Goal: Task Accomplishment & Management: Use online tool/utility

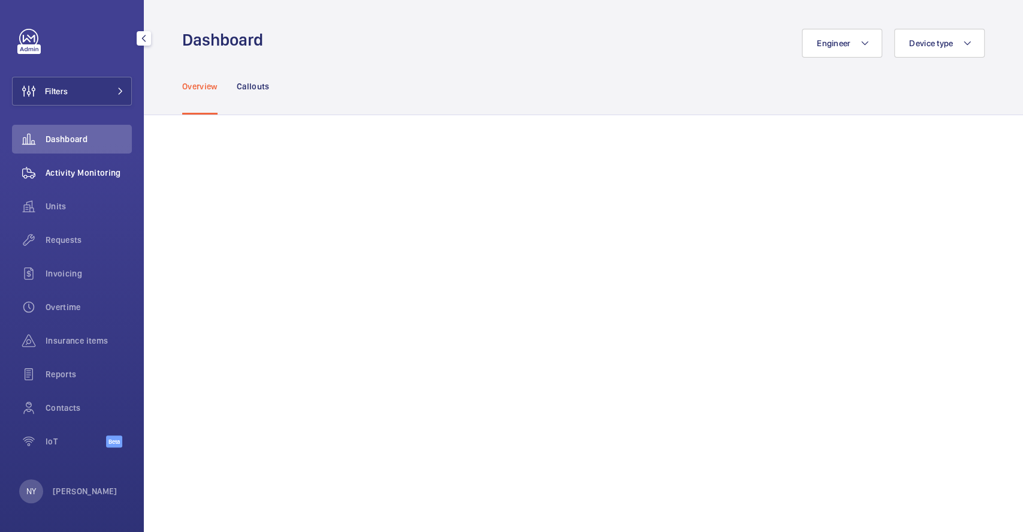
click at [99, 176] on span "Activity Monitoring" at bounding box center [89, 173] width 86 height 12
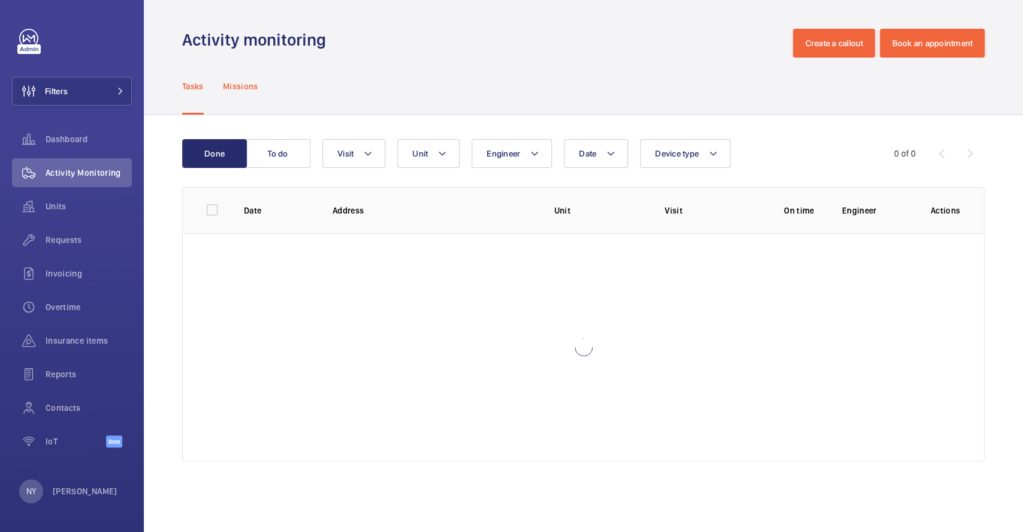
click at [252, 83] on p "Missions" at bounding box center [240, 86] width 35 height 12
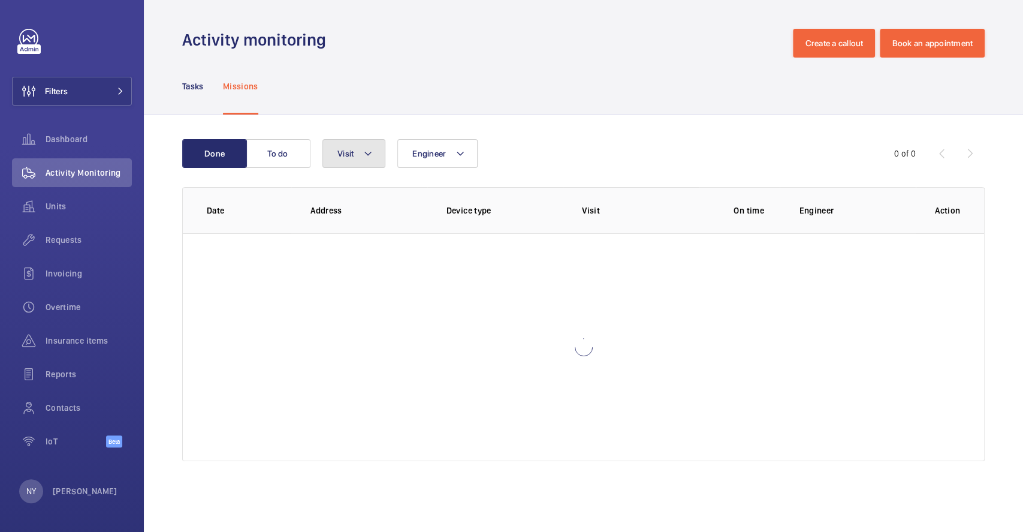
click at [333, 162] on button "Visit" at bounding box center [353, 153] width 63 height 29
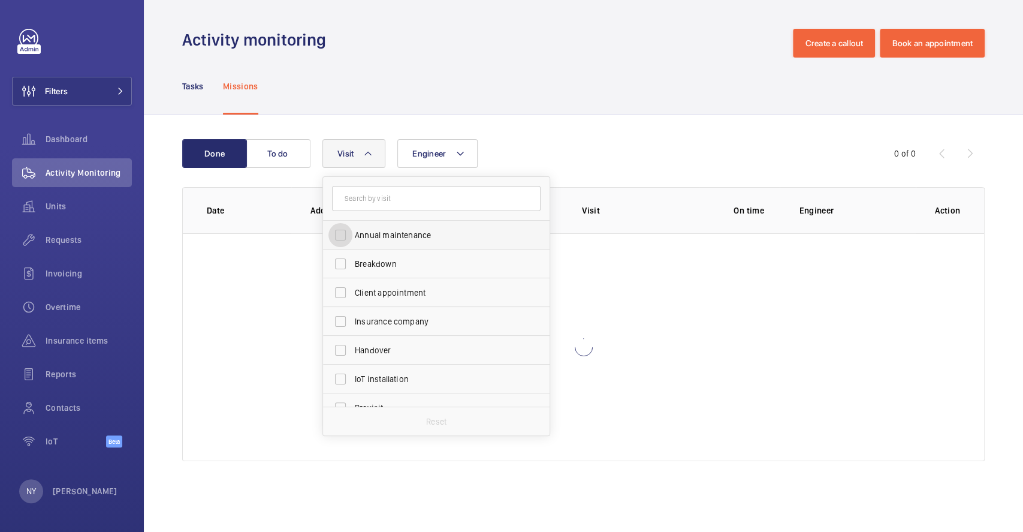
click at [345, 231] on input "Annual maintenance" at bounding box center [340, 235] width 24 height 24
checkbox input "true"
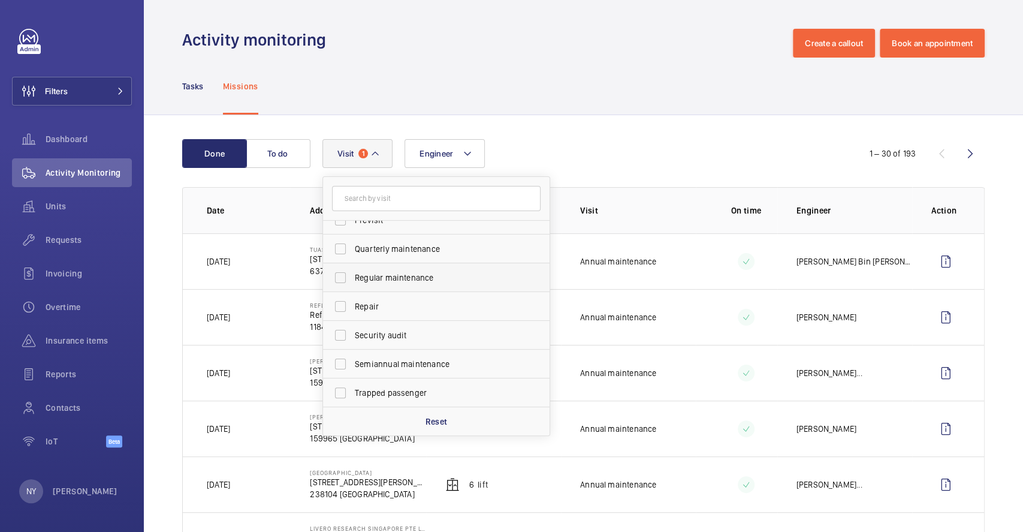
click at [390, 266] on label "Regular maintenance" at bounding box center [427, 277] width 209 height 29
click at [352, 266] on input "Regular maintenance" at bounding box center [340, 277] width 24 height 24
checkbox input "true"
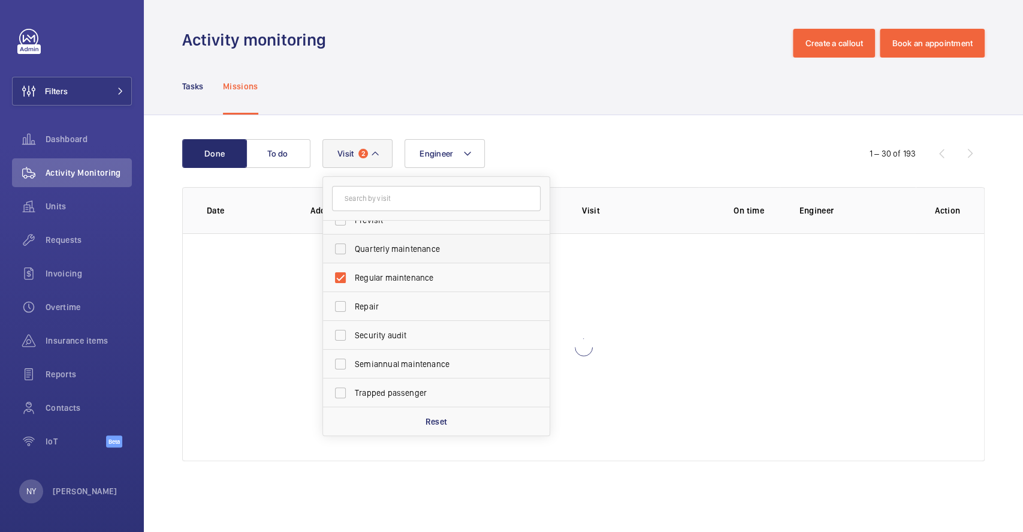
click at [397, 251] on span "Quarterly maintenance" at bounding box center [437, 249] width 165 height 12
click at [352, 251] on input "Quarterly maintenance" at bounding box center [340, 249] width 24 height 24
checkbox input "true"
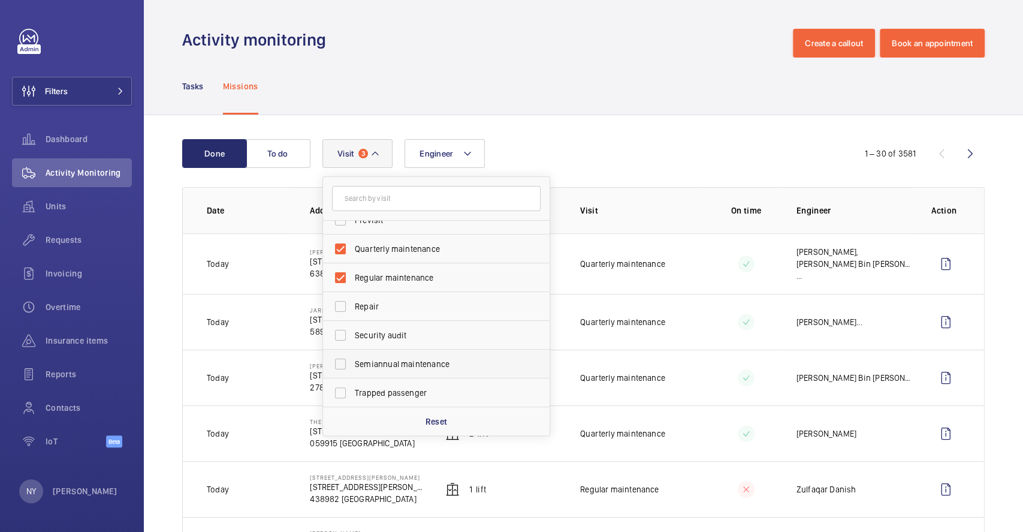
click at [400, 370] on label "Semiannual maintenance" at bounding box center [427, 363] width 209 height 29
click at [352, 370] on input "Semiannual maintenance" at bounding box center [340, 364] width 24 height 24
checkbox input "true"
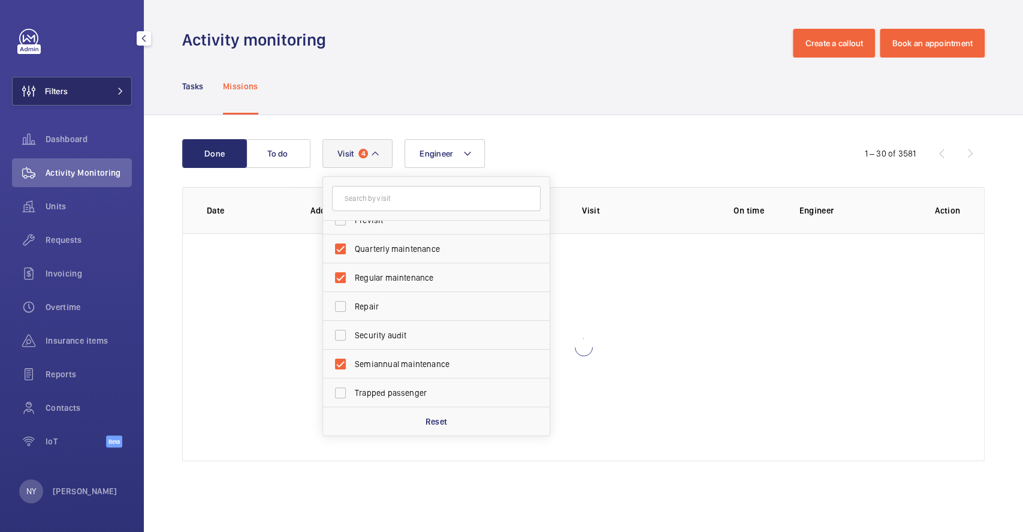
click at [74, 98] on button "Filters" at bounding box center [72, 91] width 120 height 29
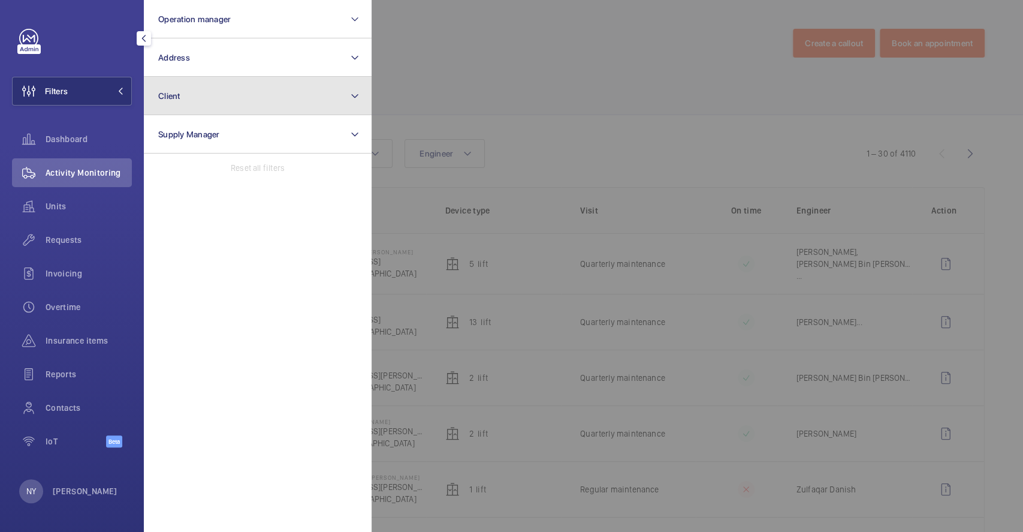
click at [243, 89] on button "Client" at bounding box center [258, 96] width 228 height 38
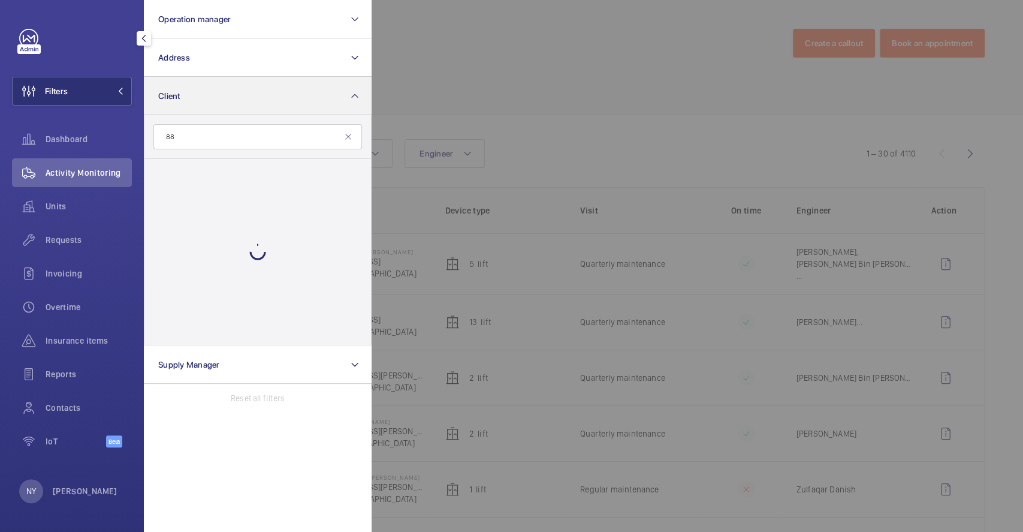
type input "88 m"
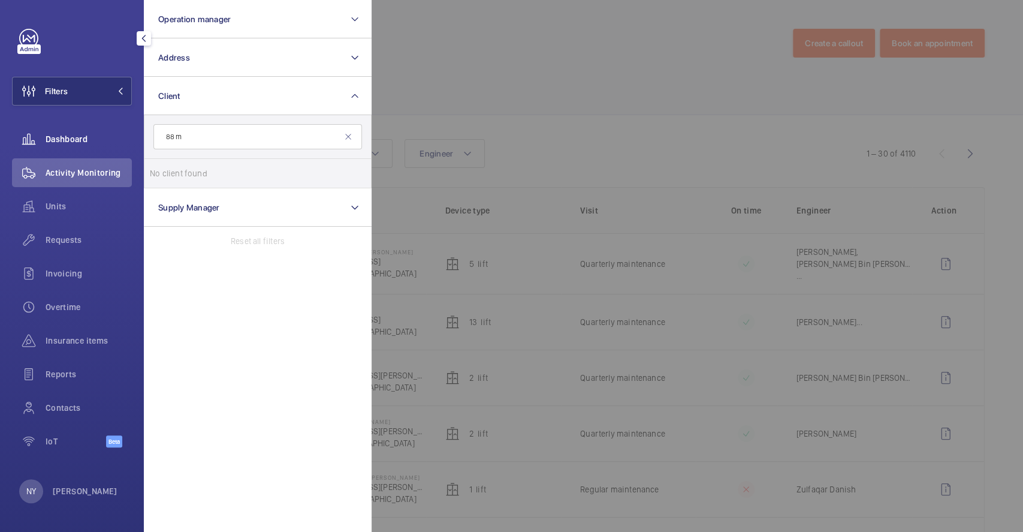
drag, startPoint x: 209, startPoint y: 135, endPoint x: 127, endPoint y: 141, distance: 81.7
click at [127, 141] on div "Filters Operation manager Address Client 88 m No client found Reset Supply Mana…" at bounding box center [72, 244] width 120 height 431
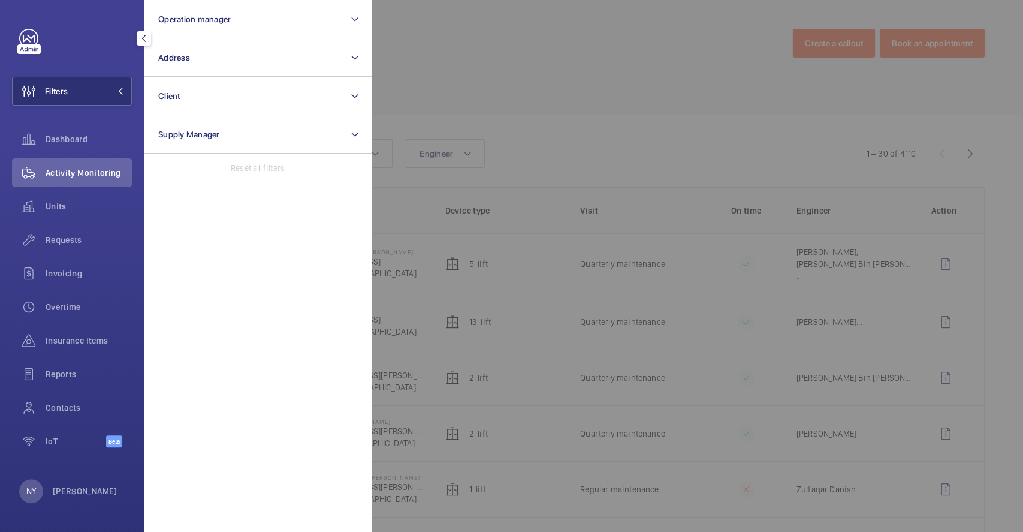
click at [482, 48] on div at bounding box center [883, 266] width 1023 height 532
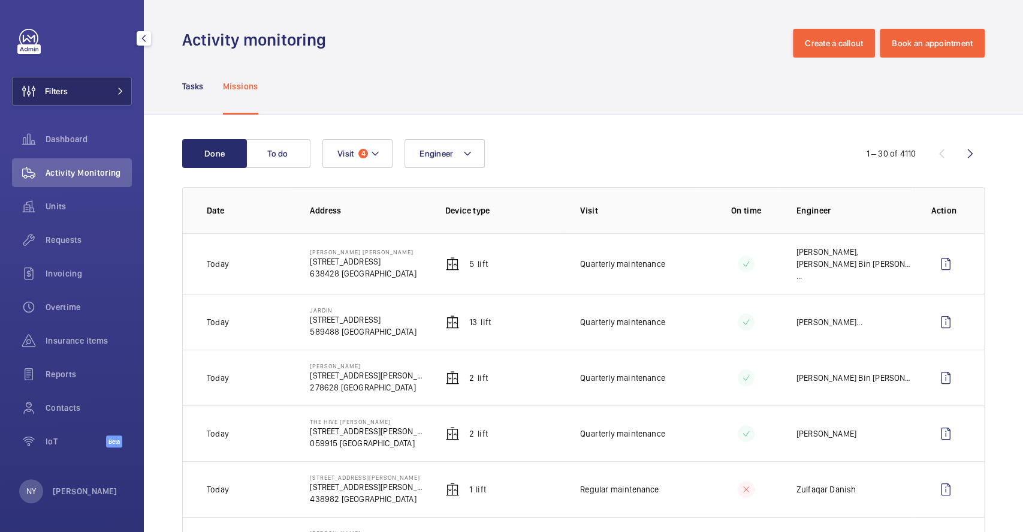
click at [79, 92] on button "Filters" at bounding box center [72, 91] width 120 height 29
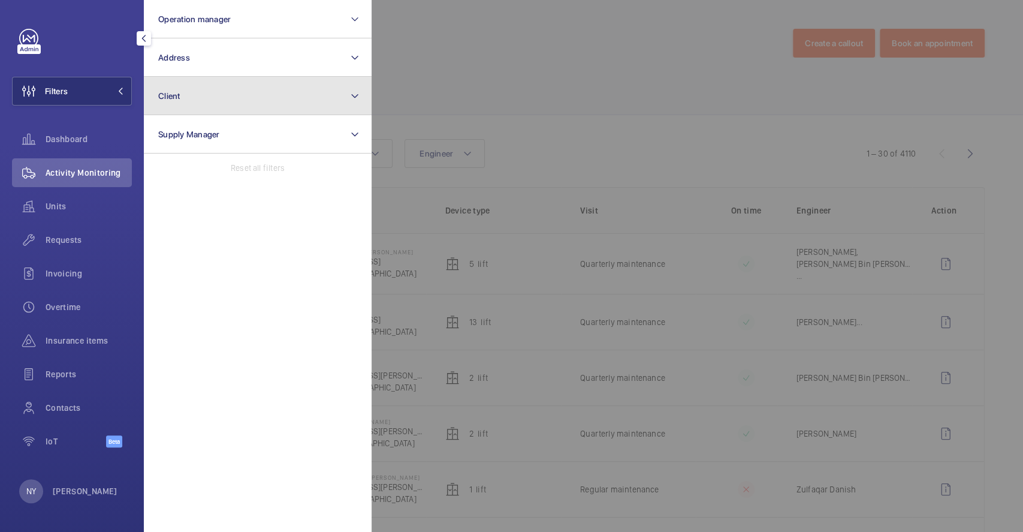
click at [229, 83] on button "Client" at bounding box center [258, 96] width 228 height 38
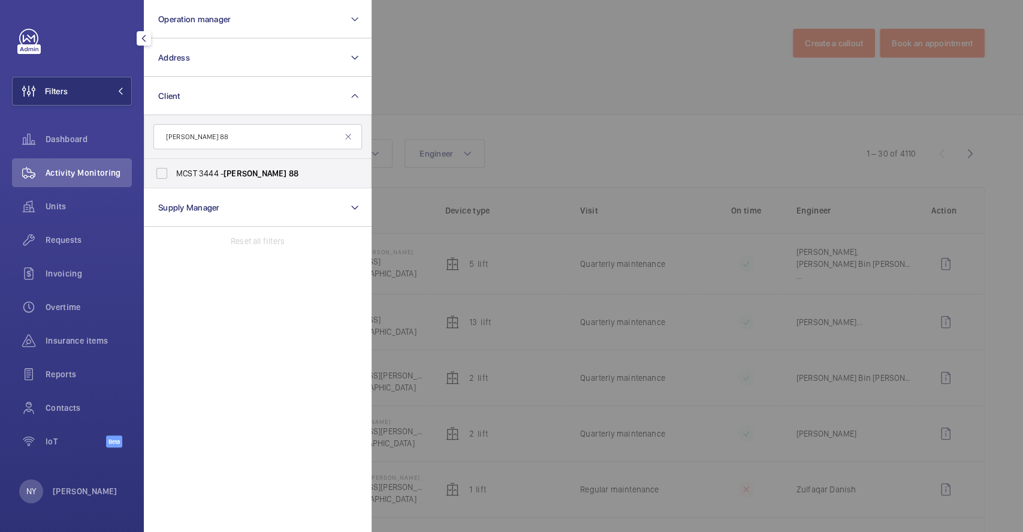
type input "[PERSON_NAME] 88"
click at [206, 178] on span "MCST 3444 - [PERSON_NAME] 88" at bounding box center [258, 173] width 165 height 12
click at [174, 178] on input "MCST 3444 - [PERSON_NAME] 88" at bounding box center [162, 173] width 24 height 24
checkbox input "true"
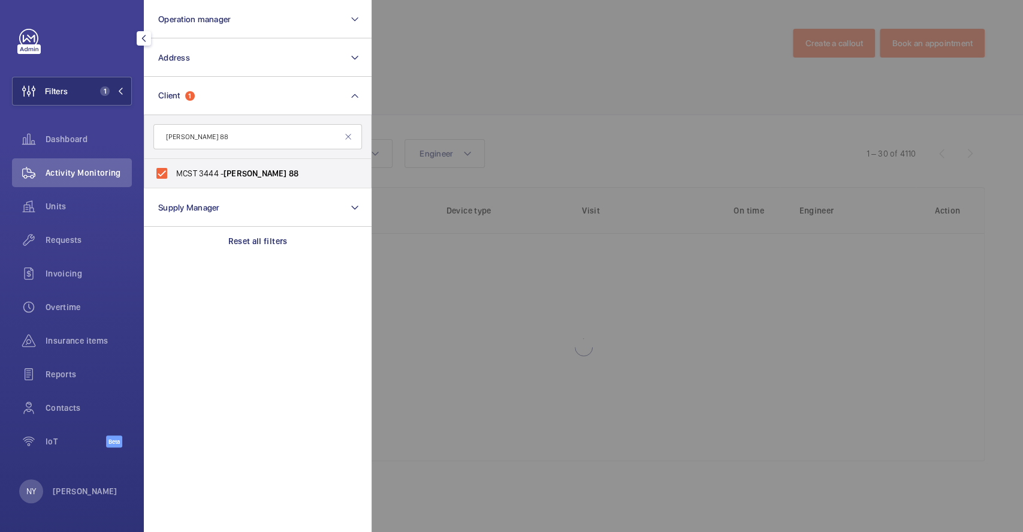
click at [493, 105] on div at bounding box center [883, 266] width 1023 height 532
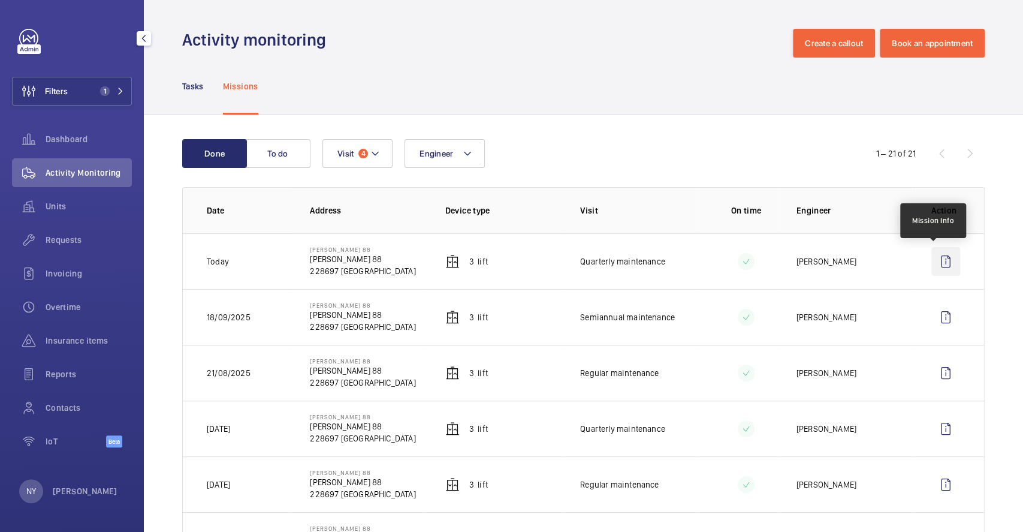
click at [931, 261] on wm-front-icon-button at bounding box center [945, 261] width 29 height 29
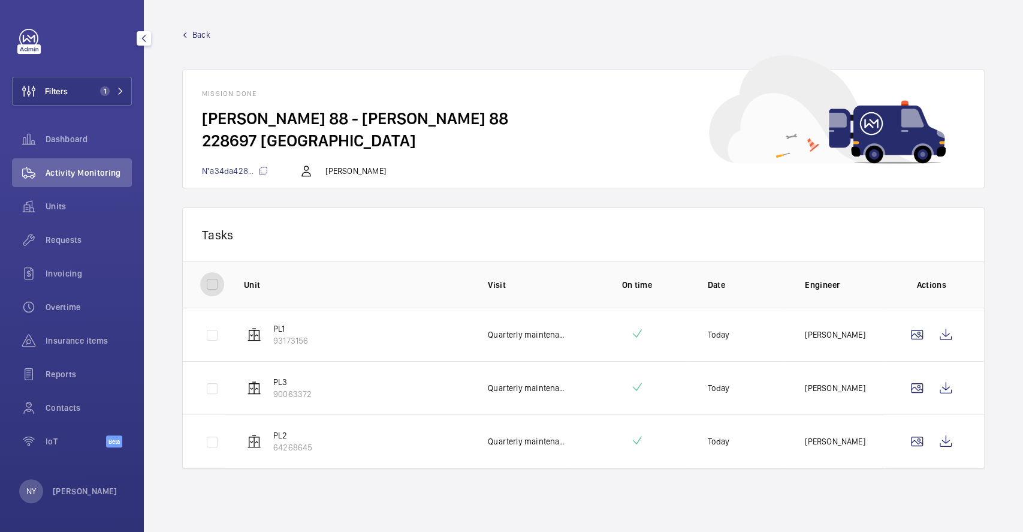
drag, startPoint x: 210, startPoint y: 285, endPoint x: 508, endPoint y: 265, distance: 298.5
click at [210, 285] on input "checkbox" at bounding box center [212, 284] width 24 height 24
checkbox input "true"
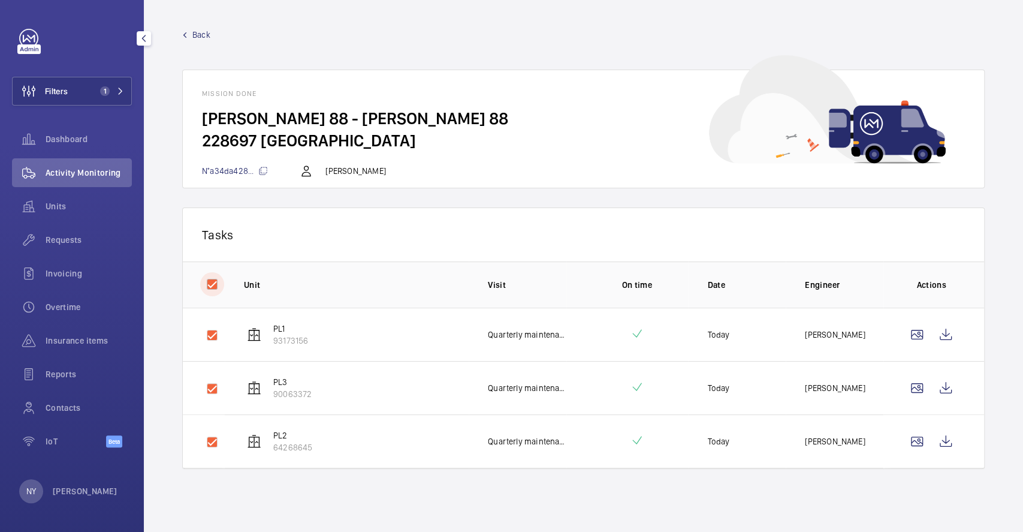
checkbox input "true"
click at [889, 234] on button "Download 3 reports" at bounding box center [915, 234] width 100 height 29
click at [72, 488] on p "[PERSON_NAME]" at bounding box center [85, 491] width 65 height 12
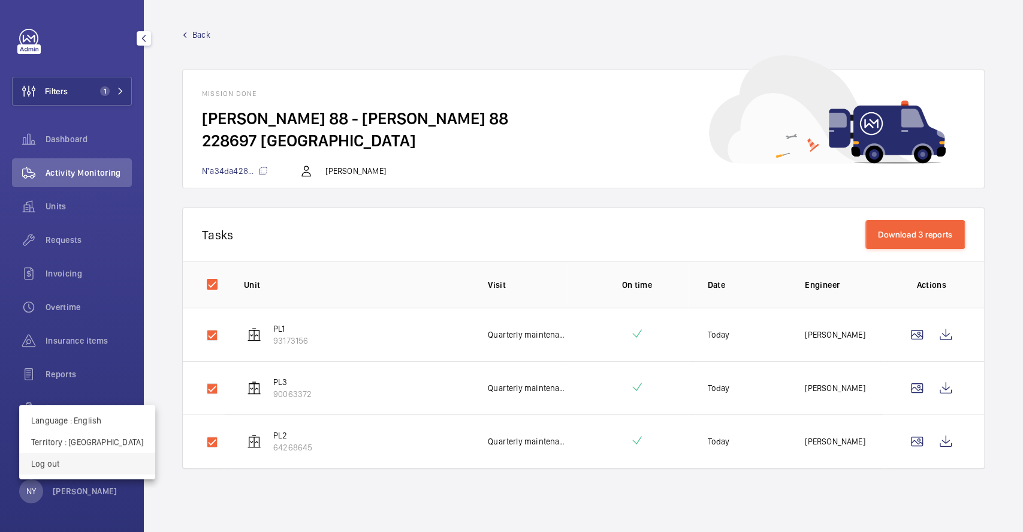
click at [80, 469] on button "Log out" at bounding box center [87, 463] width 136 height 22
